Goal: Task Accomplishment & Management: Complete application form

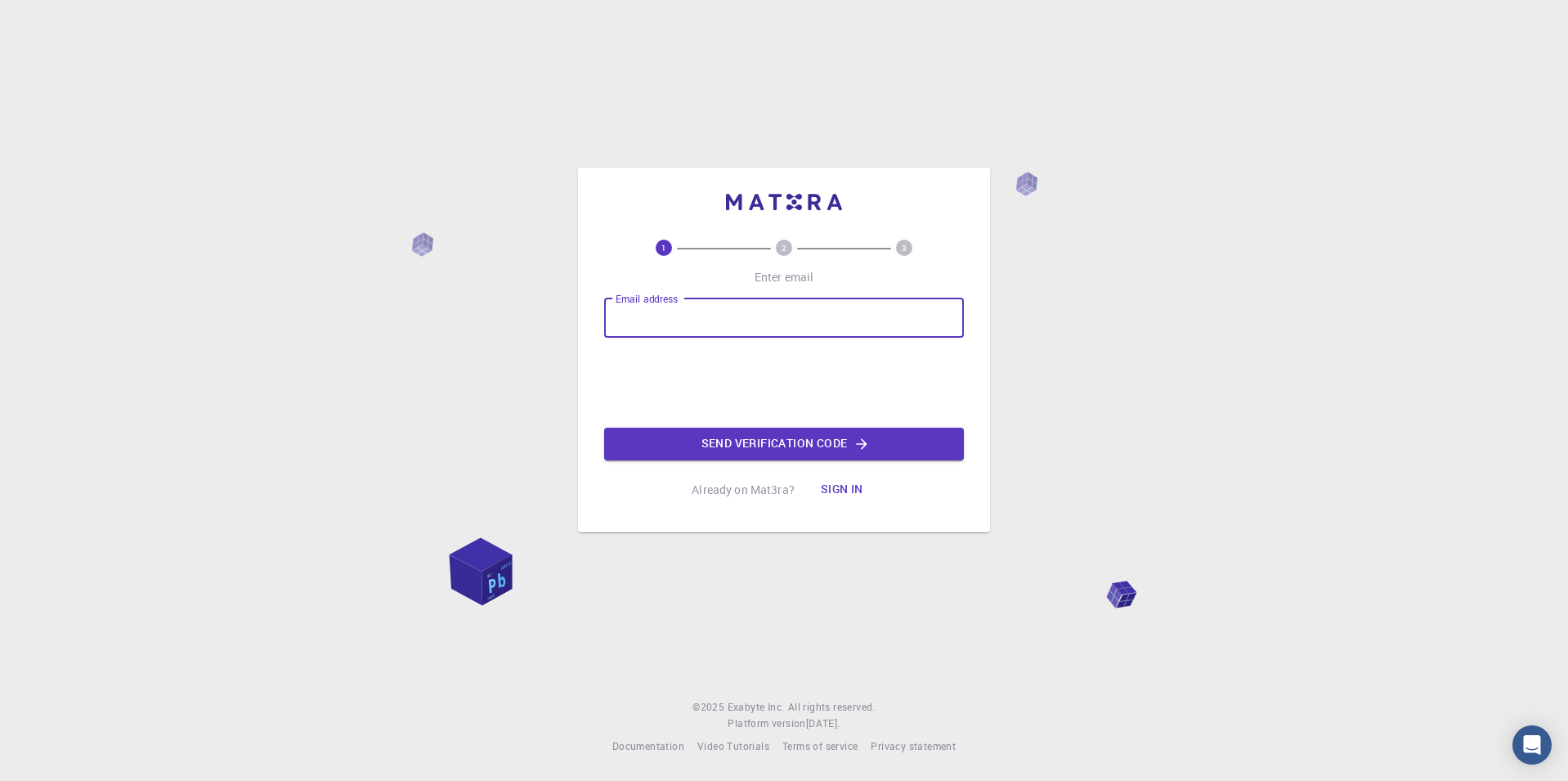
type input "congosquarenews@gmail.com"
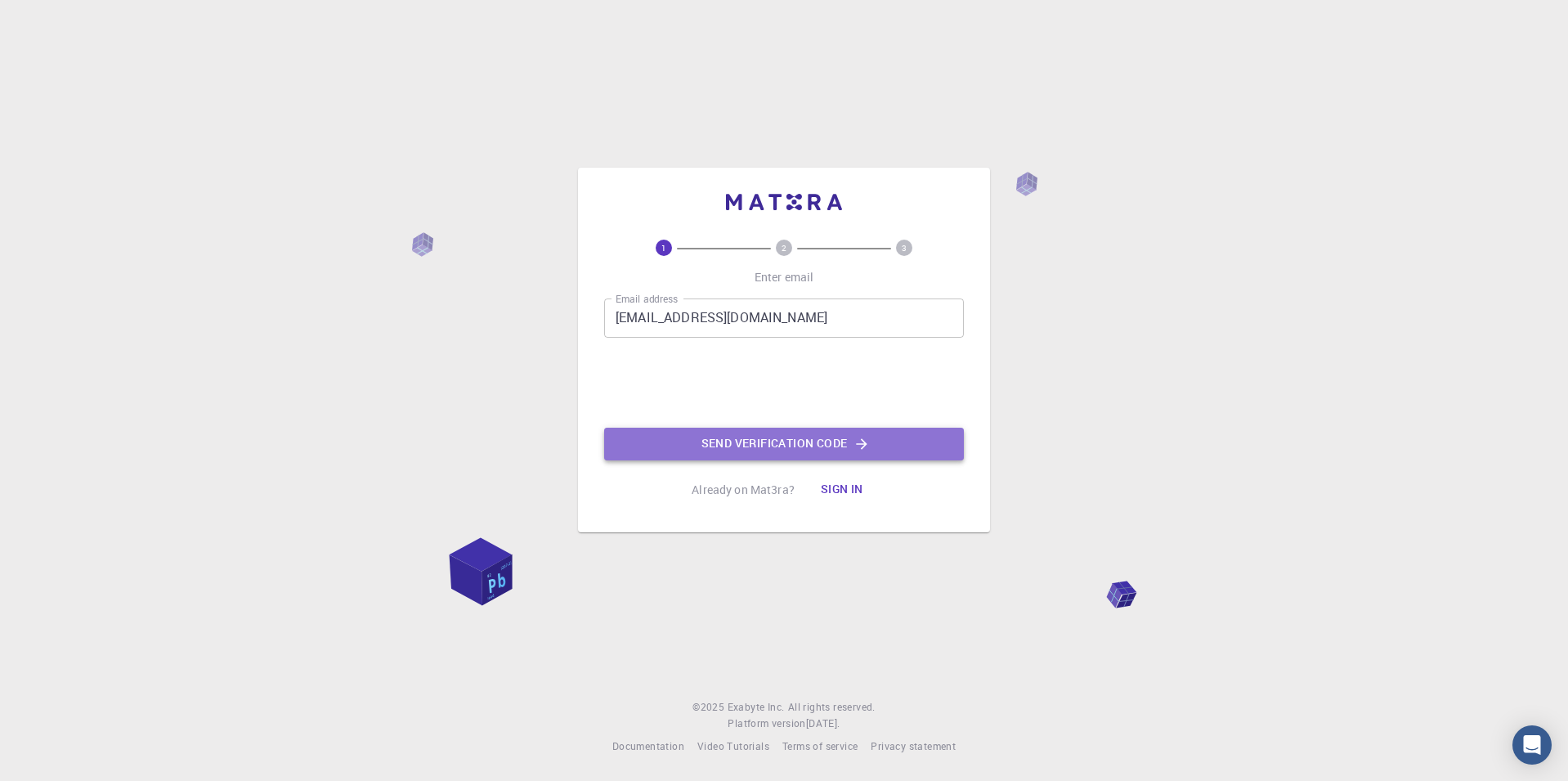
click at [736, 434] on button "Send verification code" at bounding box center [784, 443] width 360 height 33
